Goal: Task Accomplishment & Management: Use online tool/utility

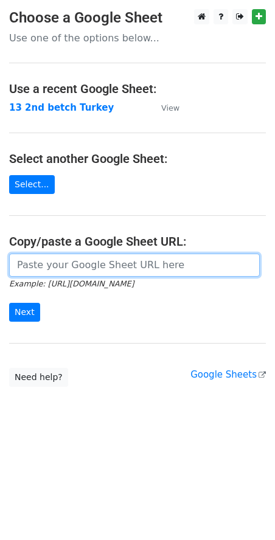
click at [75, 268] on input "url" at bounding box center [134, 265] width 251 height 23
paste input "https://docs.google.com/spreadsheets/d/1PHJTql7yS1jND77qwVTQjwaG-6mM0SbdHvUJDEJ…"
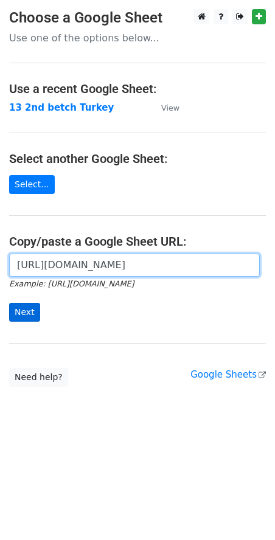
type input "https://docs.google.com/spreadsheets/d/1PHJTql7yS1jND77qwVTQjwaG-6mM0SbdHvUJDEJ…"
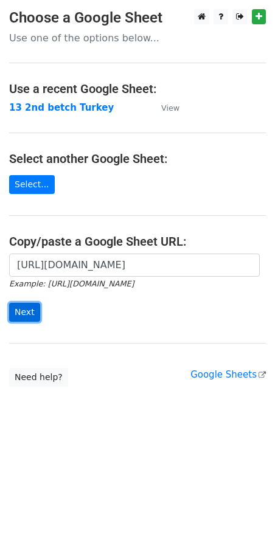
click at [23, 315] on input "Next" at bounding box center [24, 312] width 31 height 19
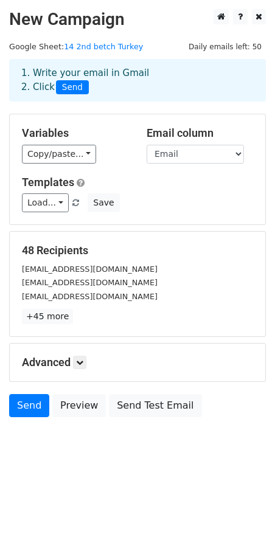
click at [77, 271] on small "gracewanjikumexquickofficial@gmail.com" at bounding box center [90, 269] width 136 height 9
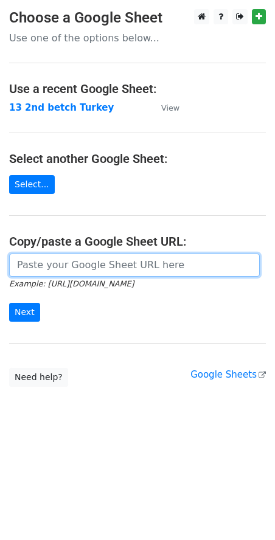
click at [67, 268] on input "url" at bounding box center [134, 265] width 251 height 23
paste input "[URL][DOMAIN_NAME]"
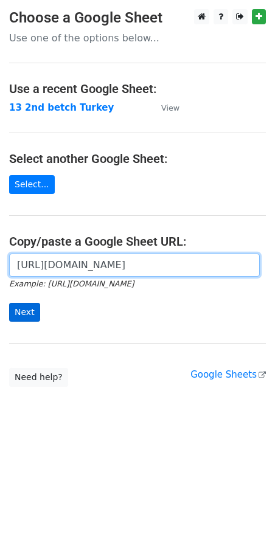
type input "[URL][DOMAIN_NAME]"
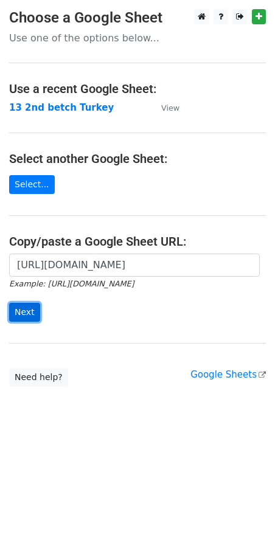
scroll to position [0, 0]
click at [30, 318] on input "Next" at bounding box center [24, 312] width 31 height 19
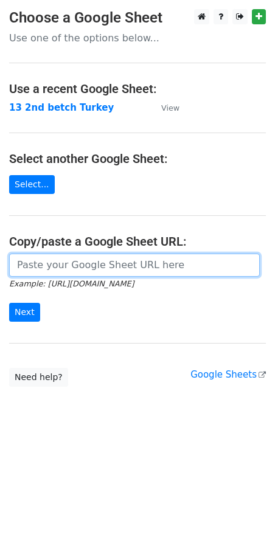
click at [96, 270] on input "url" at bounding box center [134, 265] width 251 height 23
paste input "https://docs.google.com/spreadsheets/d/1PHJTql7yS1jND77qwVTQjwaG-6mM0SbdHvUJDEJ…"
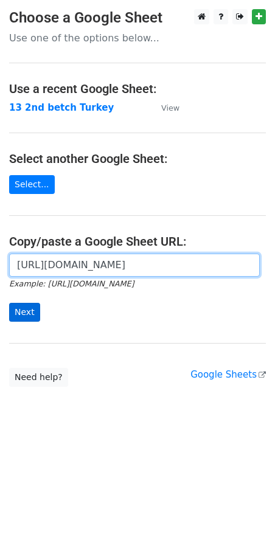
type input "https://docs.google.com/spreadsheets/d/1PHJTql7yS1jND77qwVTQjwaG-6mM0SbdHvUJDEJ…"
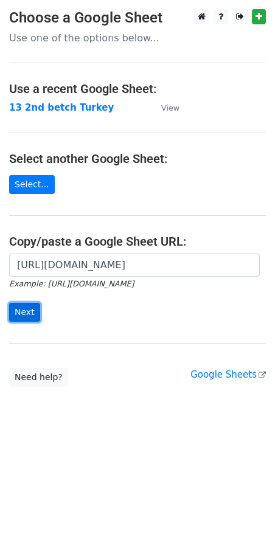
scroll to position [0, 0]
click at [13, 315] on input "Next" at bounding box center [24, 312] width 31 height 19
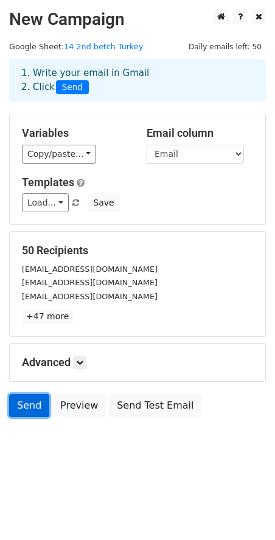
click at [32, 407] on link "Send" at bounding box center [29, 405] width 40 height 23
click at [35, 408] on link "Send" at bounding box center [29, 405] width 40 height 23
click at [26, 404] on link "Send" at bounding box center [29, 405] width 40 height 23
click at [19, 411] on link "Send" at bounding box center [29, 405] width 40 height 23
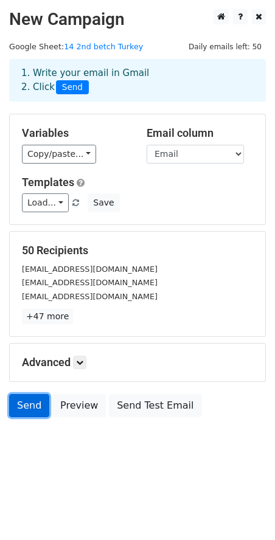
click at [19, 411] on link "Send" at bounding box center [29, 405] width 40 height 23
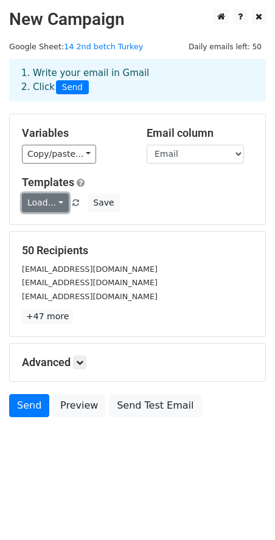
click at [54, 201] on link "Load..." at bounding box center [45, 203] width 47 height 19
click at [56, 231] on link "Turkey 1st mail" at bounding box center [74, 230] width 103 height 19
